Goal: Information Seeking & Learning: Learn about a topic

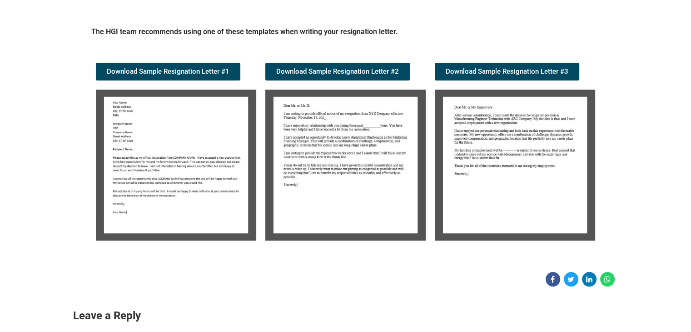
scroll to position [143, 0]
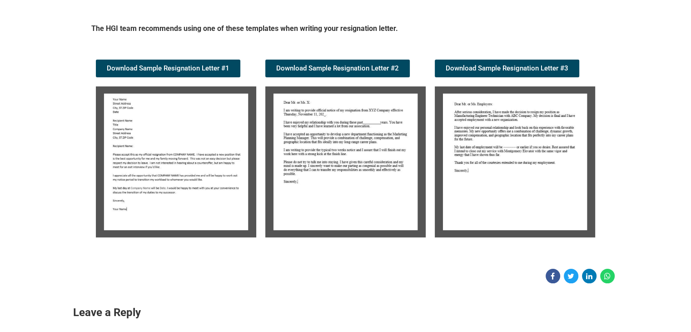
click at [211, 230] on img at bounding box center [176, 161] width 160 height 151
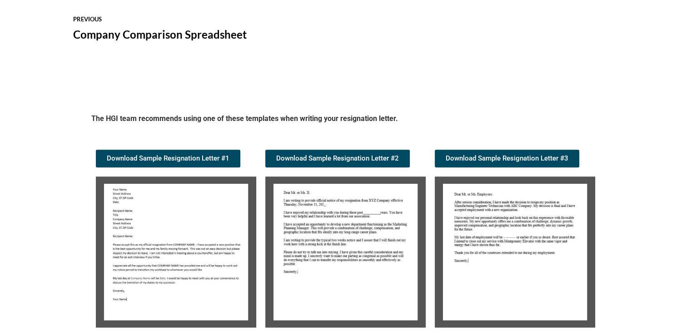
scroll to position [878, 0]
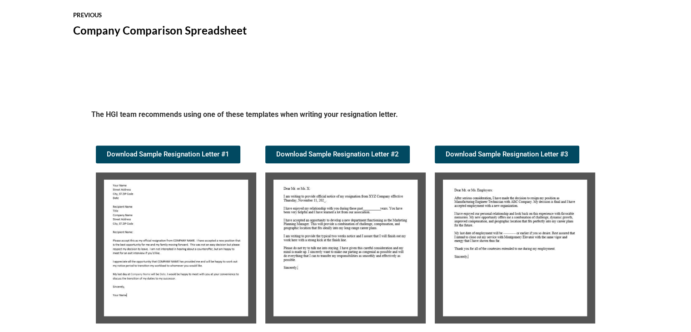
click at [317, 238] on img at bounding box center [345, 247] width 160 height 151
click at [520, 227] on img at bounding box center [515, 247] width 160 height 151
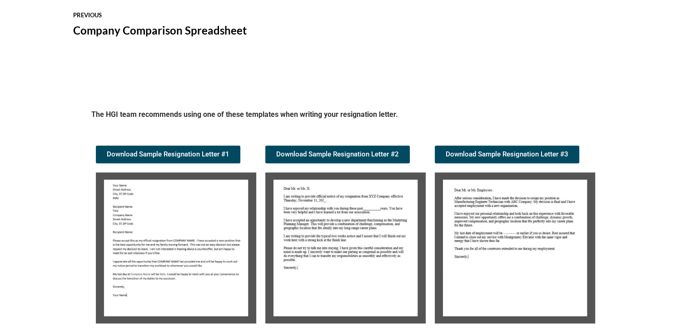
click at [520, 227] on img at bounding box center [515, 247] width 160 height 151
